Goal: Information Seeking & Learning: Learn about a topic

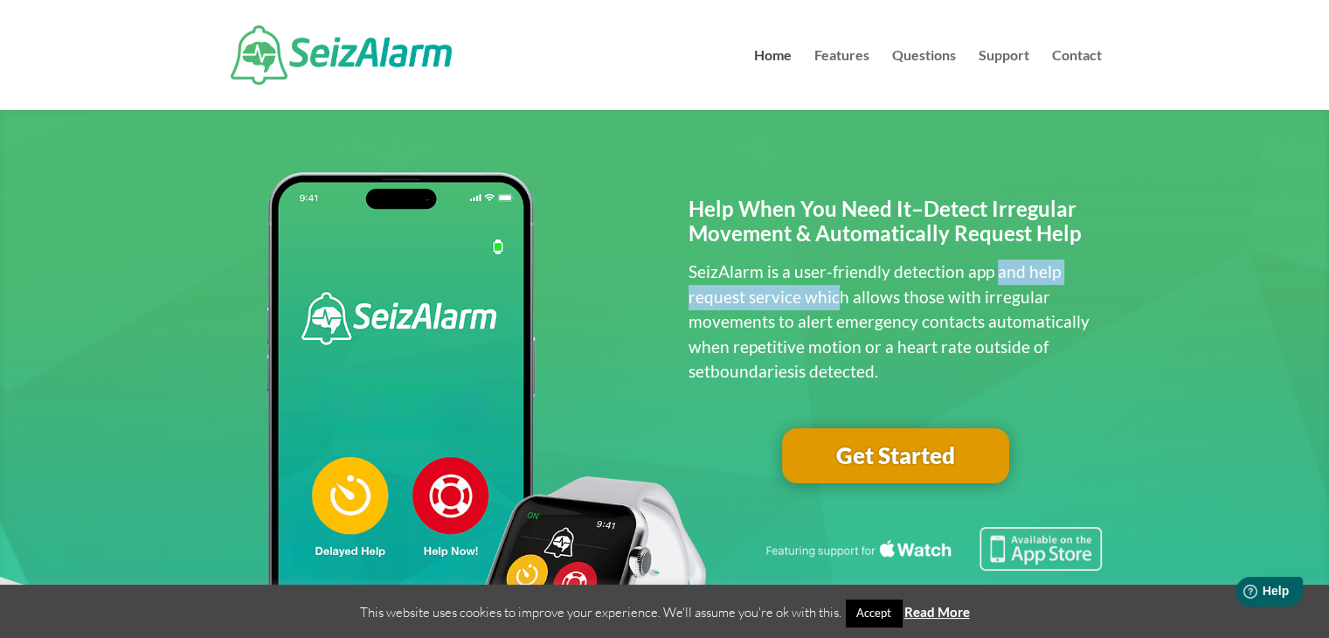
drag, startPoint x: 835, startPoint y: 291, endPoint x: 993, endPoint y: 277, distance: 158.8
click at [993, 277] on p "SeizAlarm is a user-friendly detection app and help request service which allow…" at bounding box center [895, 322] width 413 height 125
click at [911, 329] on p "SeizAlarm is a user-friendly detection app and help request service which allow…" at bounding box center [895, 322] width 413 height 125
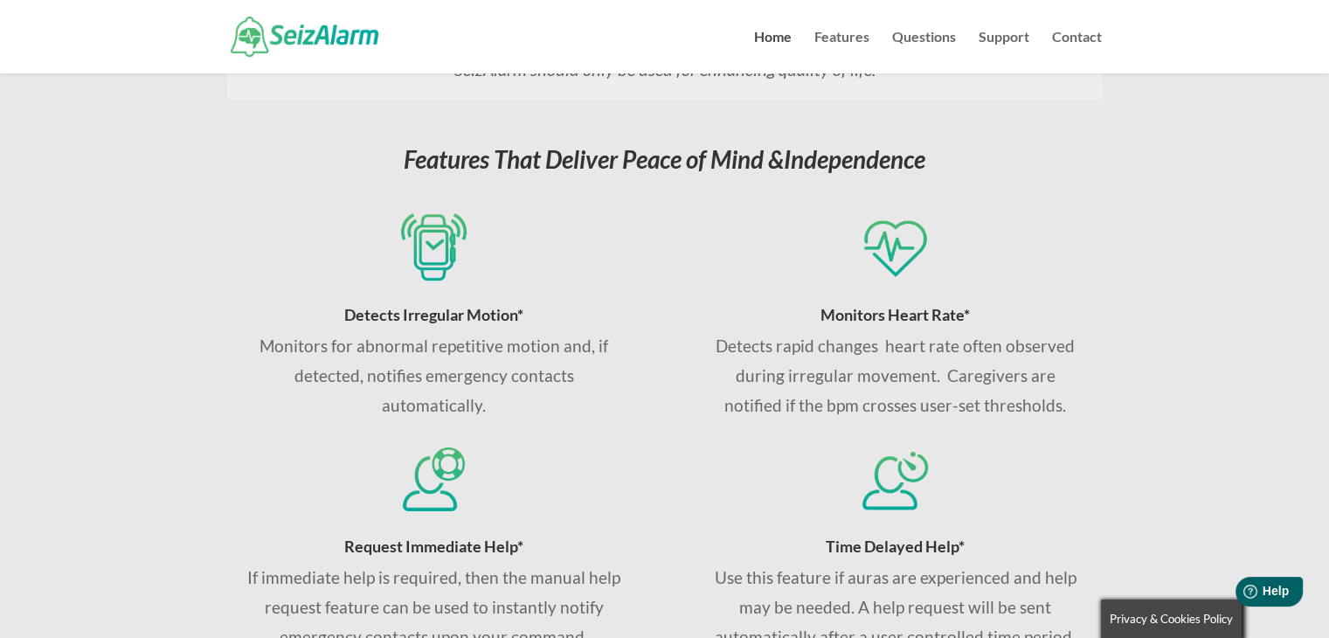
scroll to position [787, 0]
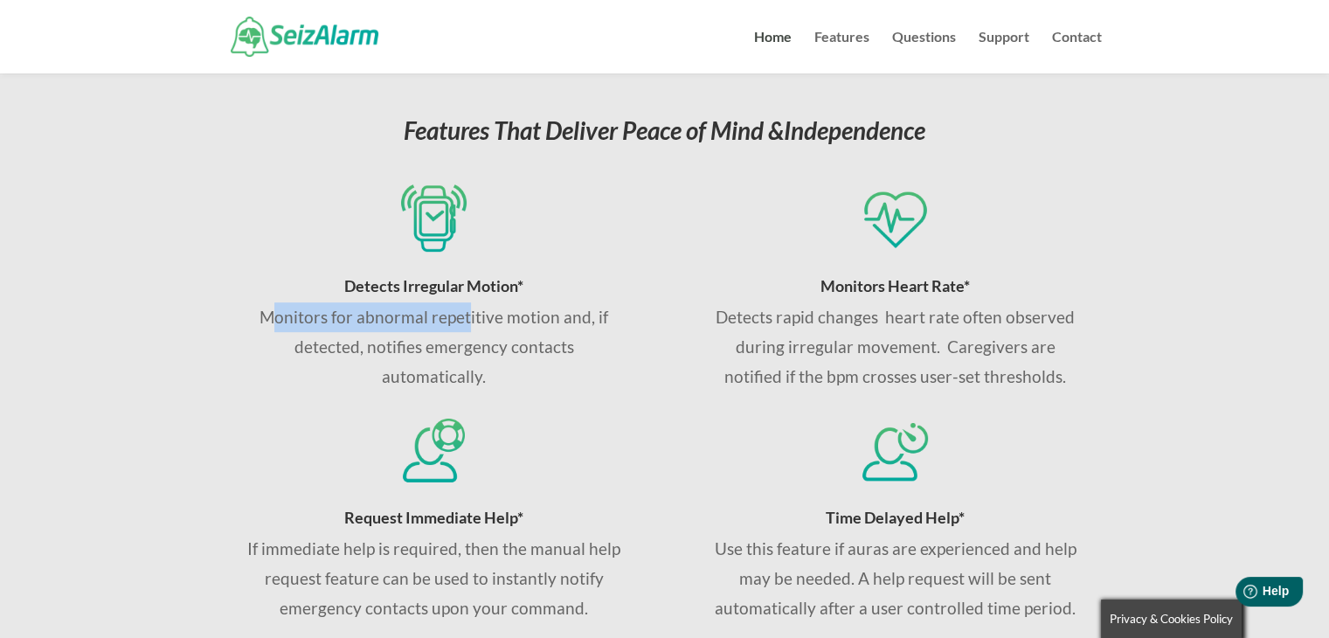
drag, startPoint x: 271, startPoint y: 321, endPoint x: 469, endPoint y: 312, distance: 198.6
click at [469, 312] on p "Monitors for abnormal repetitive motion and, if detected, notifies emergency co…" at bounding box center [433, 347] width 375 height 90
click at [606, 345] on p "Monitors for abnormal repetitive motion and, if detected, notifies emergency co…" at bounding box center [433, 347] width 375 height 90
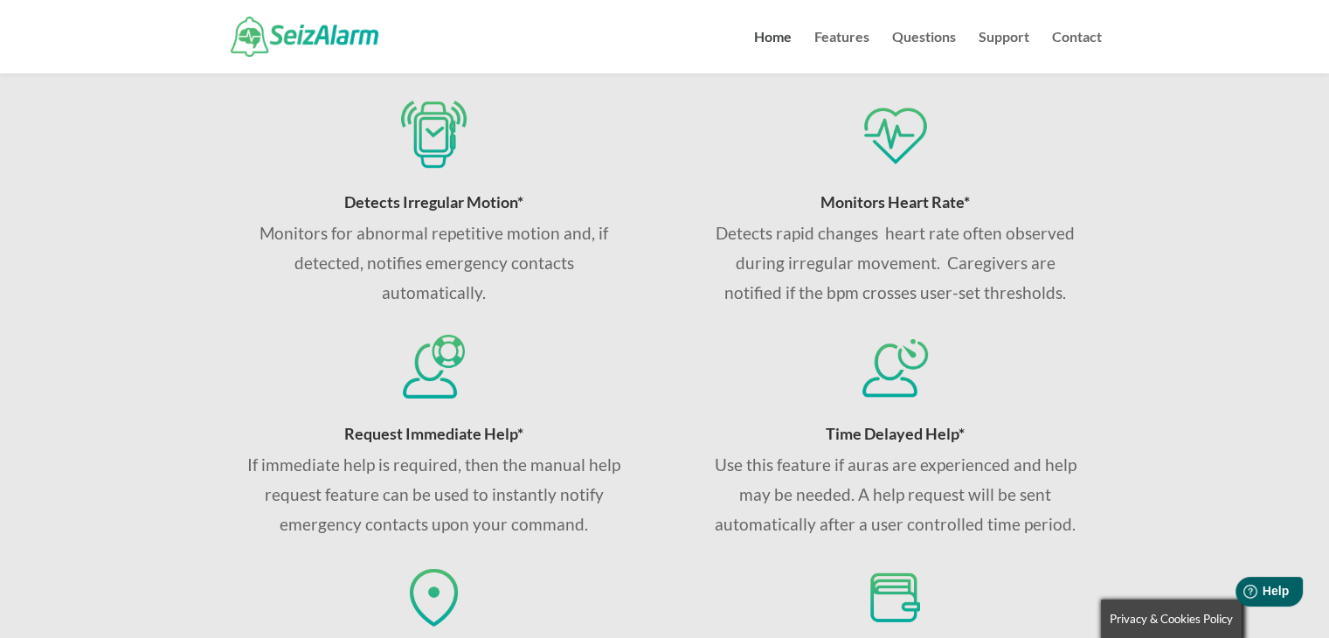
scroll to position [874, 0]
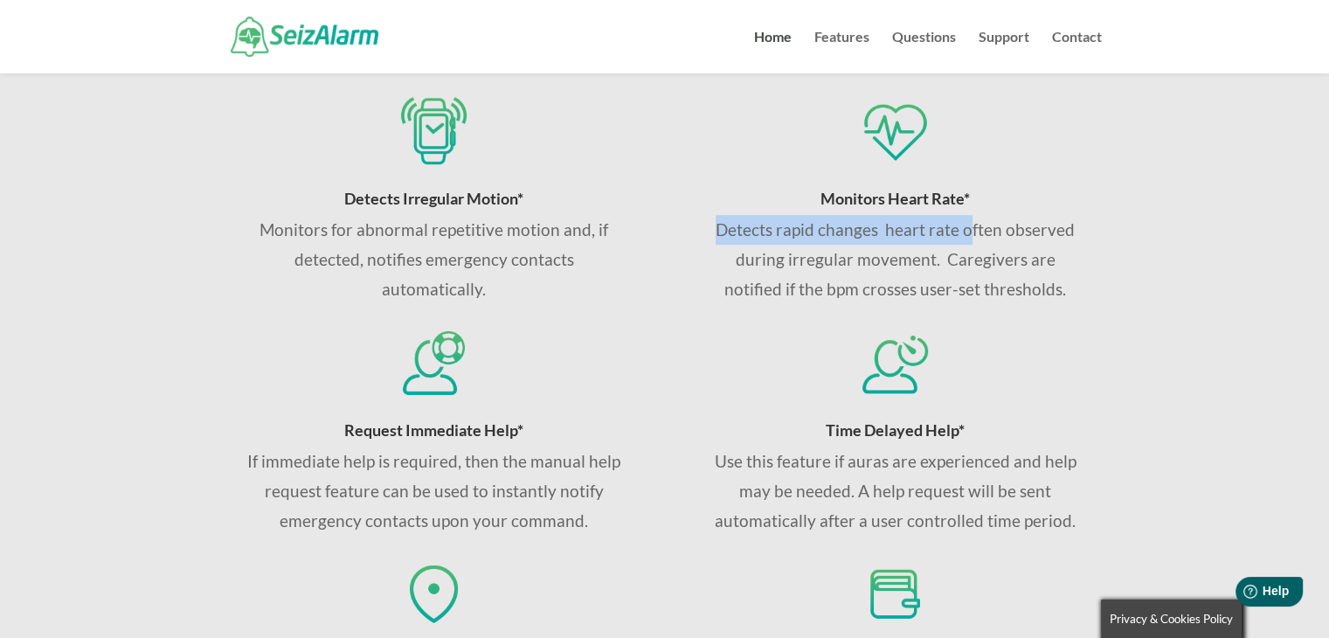
drag, startPoint x: 725, startPoint y: 225, endPoint x: 967, endPoint y: 228, distance: 241.2
click at [967, 228] on p "Detects rapid changes heart rate often observed during irregular movement. Care…" at bounding box center [895, 260] width 375 height 90
click at [1075, 364] on div "Time Delayed Help* Use this feature if auras are experienced and help may be ne…" at bounding box center [895, 433] width 375 height 208
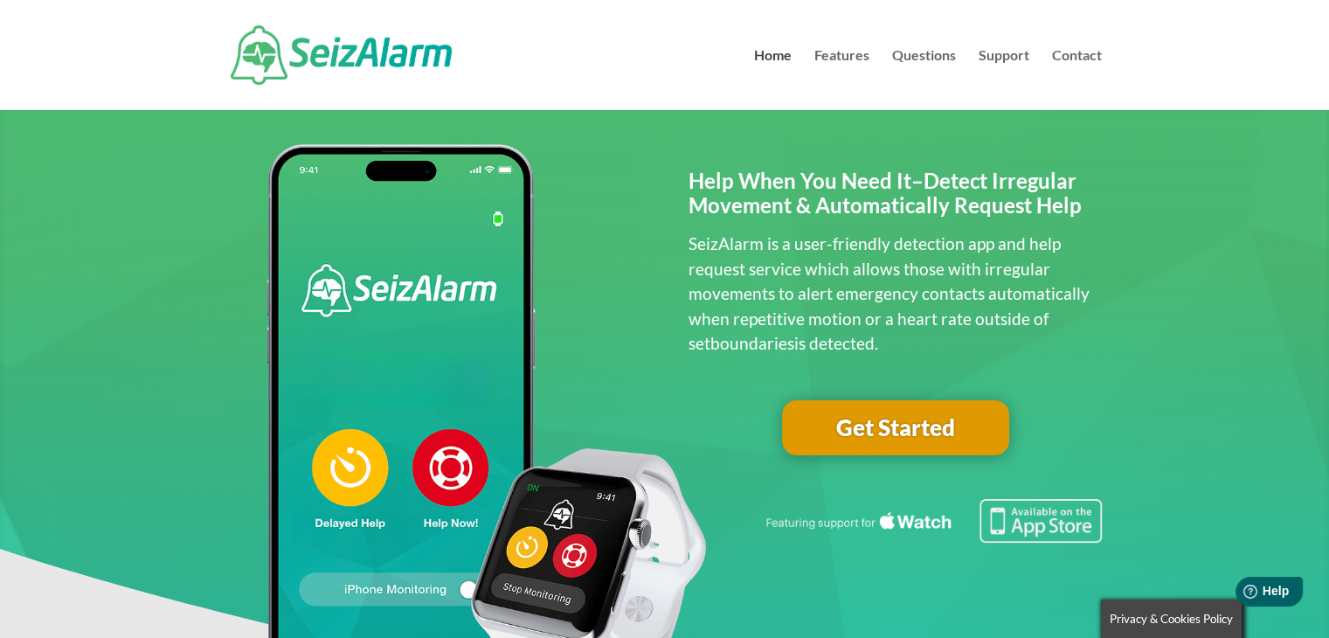
scroll to position [175, 0]
